Goal: Information Seeking & Learning: Understand process/instructions

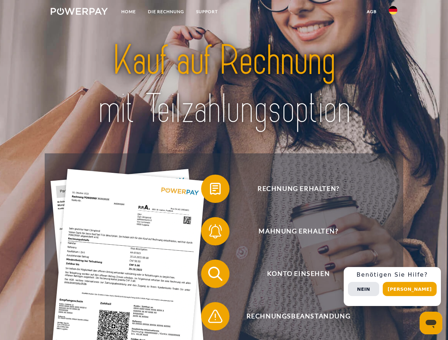
click at [79, 12] on img at bounding box center [79, 11] width 57 height 7
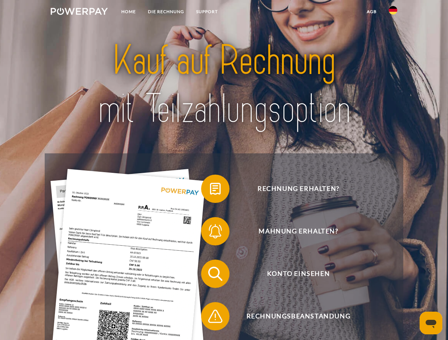
click at [393, 12] on img at bounding box center [393, 10] width 9 height 9
click at [371, 12] on link "agb" at bounding box center [372, 11] width 22 height 13
click at [210, 190] on span at bounding box center [204, 188] width 35 height 35
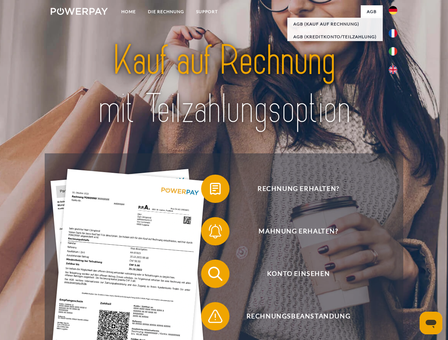
click at [210, 233] on div "Rechnung erhalten? Mahnung erhalten? Konto einsehen" at bounding box center [224, 296] width 358 height 284
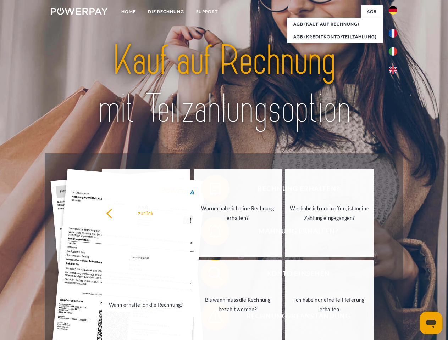
click at [210, 276] on link "Bis wann muss die Rechnung bezahlt werden?" at bounding box center [238, 305] width 88 height 89
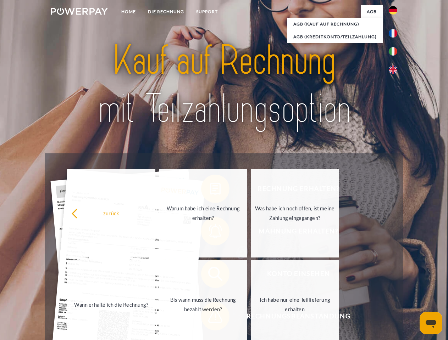
click at [251, 318] on link "Ich habe nur eine Teillieferung erhalten" at bounding box center [295, 305] width 88 height 89
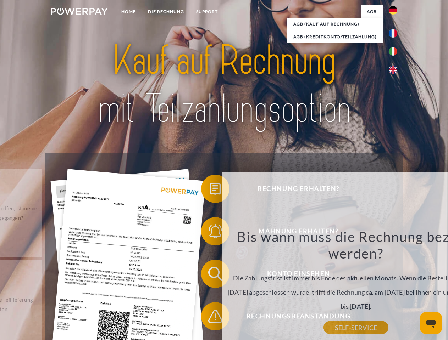
click at [395, 287] on div "Rechnung erhalten? Mahnung erhalten? Konto einsehen" at bounding box center [224, 296] width 358 height 284
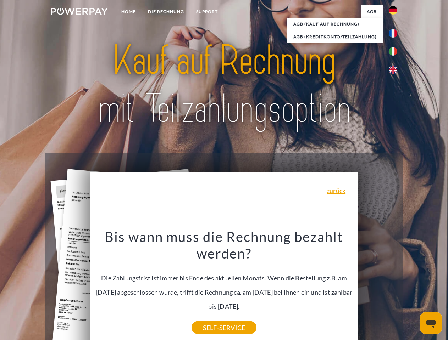
click at [377, 288] on span "Konto einsehen" at bounding box center [298, 274] width 174 height 28
click at [412, 289] on header "Home DIE RECHNUNG SUPPORT" at bounding box center [224, 245] width 448 height 490
